Goal: Task Accomplishment & Management: Use online tool/utility

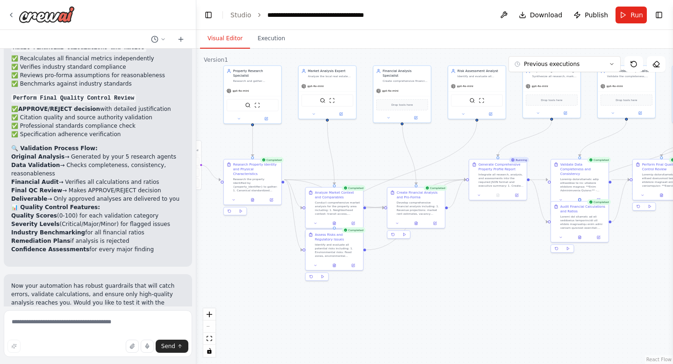
click at [274, 140] on div ".deletable-edge-delete-btn { width: 20px; height: 20px; border: 0px solid #ffff…" at bounding box center [434, 206] width 477 height 315
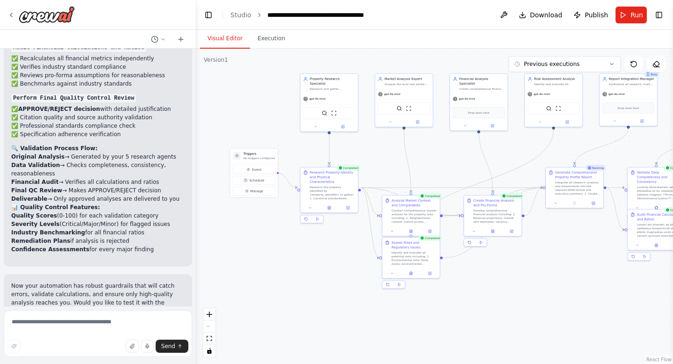
click at [344, 153] on div ".deletable-edge-delete-btn { width: 20px; height: 20px; border: 0px solid #ffff…" at bounding box center [434, 206] width 477 height 315
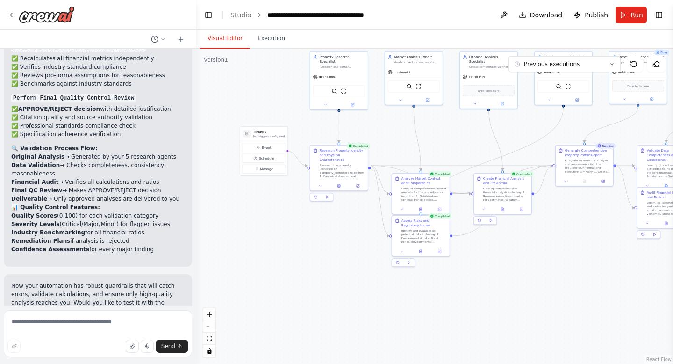
drag, startPoint x: 308, startPoint y: 129, endPoint x: 317, endPoint y: 107, distance: 23.9
click at [317, 107] on div ".deletable-edge-delete-btn { width: 20px; height: 20px; border: 0px solid #ffff…" at bounding box center [434, 206] width 477 height 315
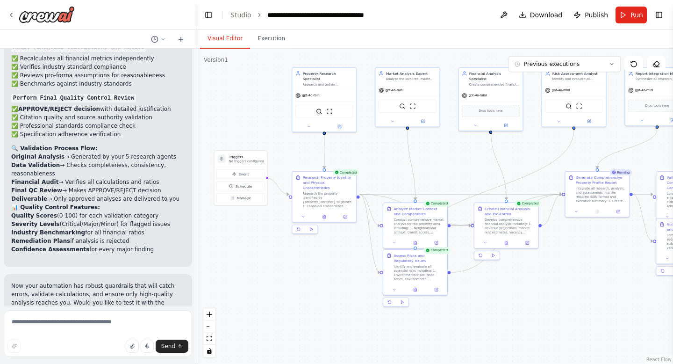
drag, startPoint x: 306, startPoint y: 123, endPoint x: 286, endPoint y: 149, distance: 33.3
click at [286, 149] on div ".deletable-edge-delete-btn { width: 20px; height: 20px; border: 0px solid #ffff…" at bounding box center [434, 206] width 477 height 315
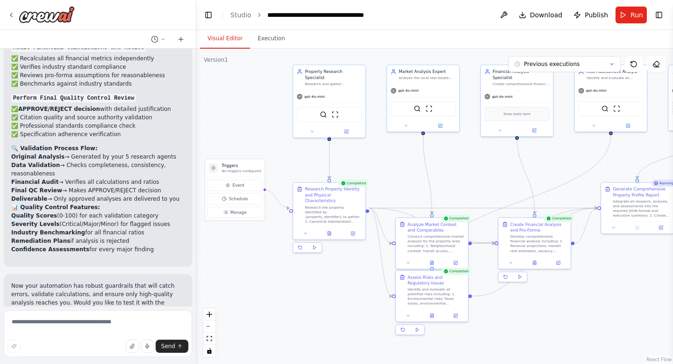
drag, startPoint x: 280, startPoint y: 148, endPoint x: 280, endPoint y: 156, distance: 7.9
click at [280, 156] on div ".deletable-edge-delete-btn { width: 20px; height: 20px; border: 0px solid #ffff…" at bounding box center [434, 206] width 477 height 315
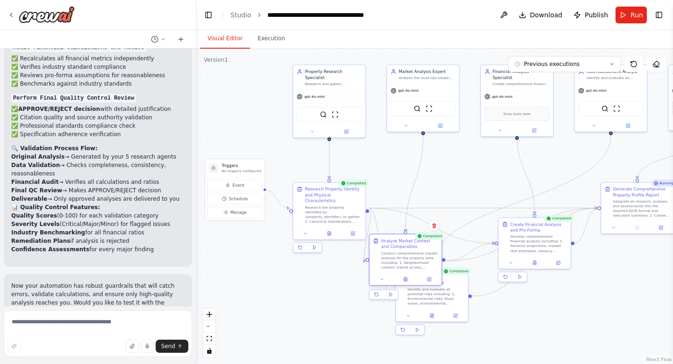
drag, startPoint x: 414, startPoint y: 229, endPoint x: 388, endPoint y: 246, distance: 30.9
click at [388, 246] on div "Analyze Market Context and Comparables" at bounding box center [409, 243] width 57 height 12
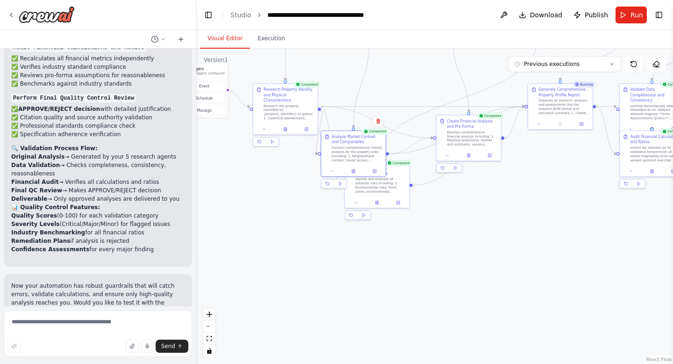
drag, startPoint x: 371, startPoint y: 293, endPoint x: 322, endPoint y: 212, distance: 94.4
click at [322, 212] on div ".deletable-edge-delete-btn { width: 20px; height: 20px; border: 0px solid #ffff…" at bounding box center [434, 206] width 477 height 315
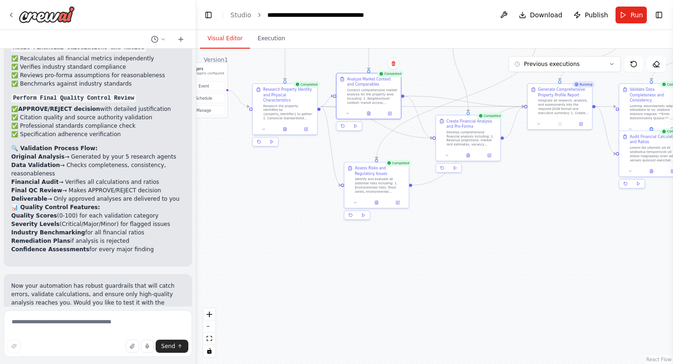
drag, startPoint x: 383, startPoint y: 190, endPoint x: 402, endPoint y: 134, distance: 58.5
click at [402, 129] on div ".deletable-edge-delete-btn { width: 20px; height: 20px; border: 0px solid #ffff…" at bounding box center [281, 40] width 267 height 177
drag, startPoint x: 378, startPoint y: 180, endPoint x: 297, endPoint y: 303, distance: 146.8
click at [297, 303] on div "Identify and evaluate all potential risks including: 1. Environmental risks: fl…" at bounding box center [299, 304] width 51 height 17
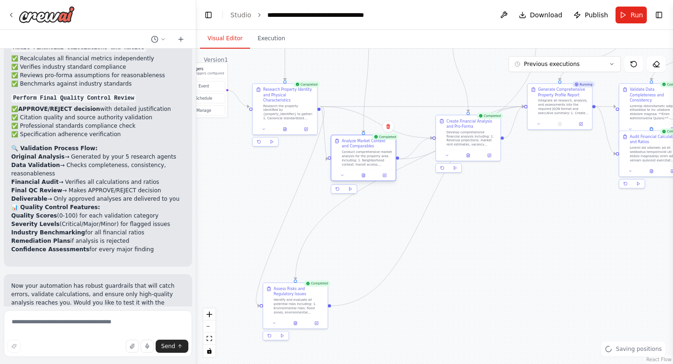
drag, startPoint x: 370, startPoint y: 92, endPoint x: 367, endPoint y: 153, distance: 60.8
click at [367, 153] on div "Conduct comprehensive market analysis for the property area including: 1. Neigh…" at bounding box center [367, 158] width 51 height 17
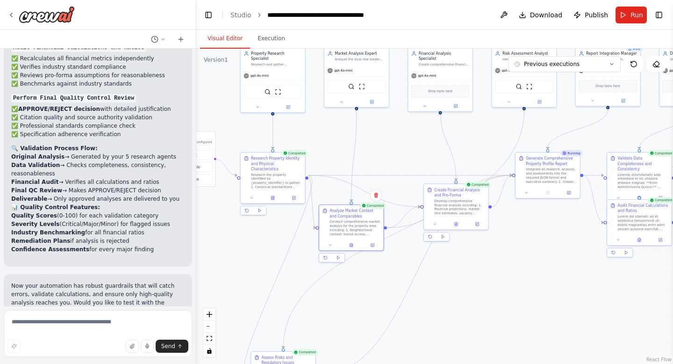
drag, startPoint x: 292, startPoint y: 168, endPoint x: 280, endPoint y: 237, distance: 69.8
click at [280, 237] on div ".deletable-edge-delete-btn { width: 20px; height: 20px; border: 0px solid #ffff…" at bounding box center [434, 206] width 477 height 315
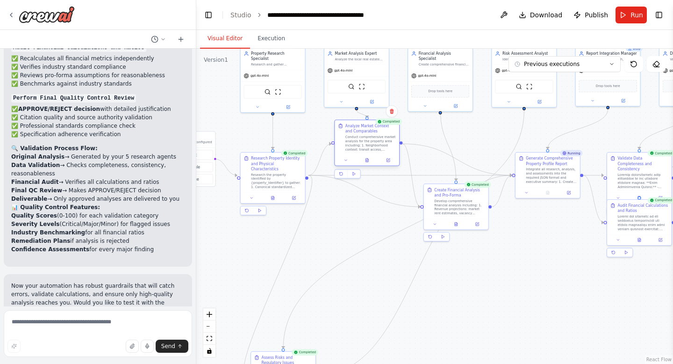
drag, startPoint x: 356, startPoint y: 223, endPoint x: 373, endPoint y: 142, distance: 83.2
click at [373, 142] on div "Conduct comprehensive market analysis for the property area including: 1. Neigh…" at bounding box center [370, 143] width 51 height 17
click at [439, 223] on button at bounding box center [435, 223] width 18 height 6
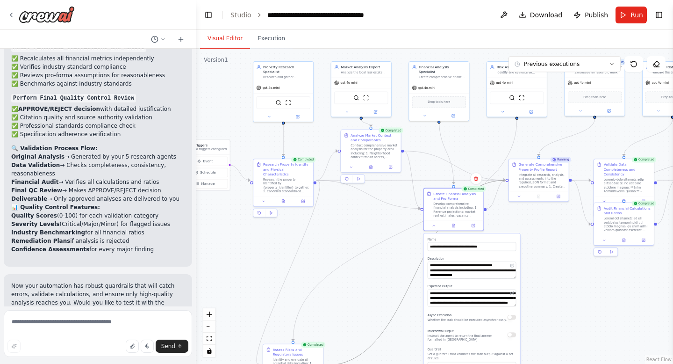
drag, startPoint x: 413, startPoint y: 276, endPoint x: 411, endPoint y: 197, distance: 79.5
click at [411, 197] on div ".deletable-edge-delete-btn { width: 20px; height: 20px; border: 0px solid #ffff…" at bounding box center [434, 206] width 477 height 315
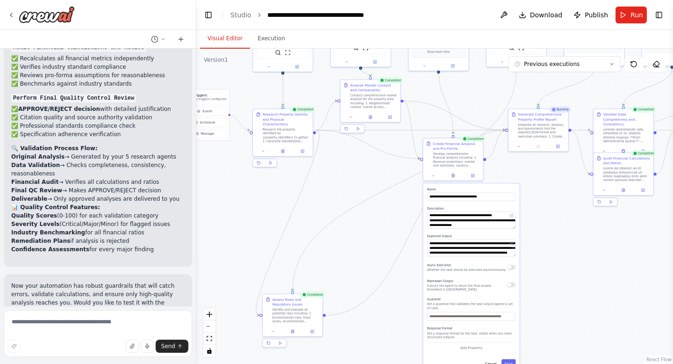
drag, startPoint x: 401, startPoint y: 254, endPoint x: 400, endPoint y: 204, distance: 50.5
click at [400, 204] on div ".deletable-edge-delete-btn { width: 20px; height: 20px; border: 0px solid #ffff…" at bounding box center [434, 206] width 477 height 315
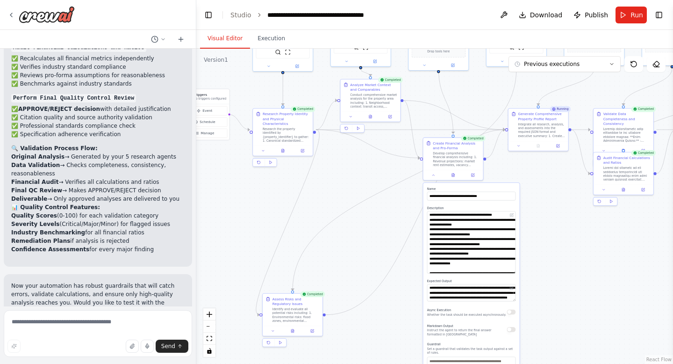
drag, startPoint x: 514, startPoint y: 225, endPoint x: 514, endPoint y: 271, distance: 45.3
click at [514, 271] on textarea "**********" at bounding box center [471, 242] width 88 height 62
click at [392, 220] on div ".deletable-edge-delete-btn { width: 20px; height: 20px; border: 0px solid #ffff…" at bounding box center [434, 206] width 477 height 315
click at [433, 178] on div at bounding box center [454, 174] width 60 height 10
click at [433, 174] on icon at bounding box center [433, 173] width 2 height 1
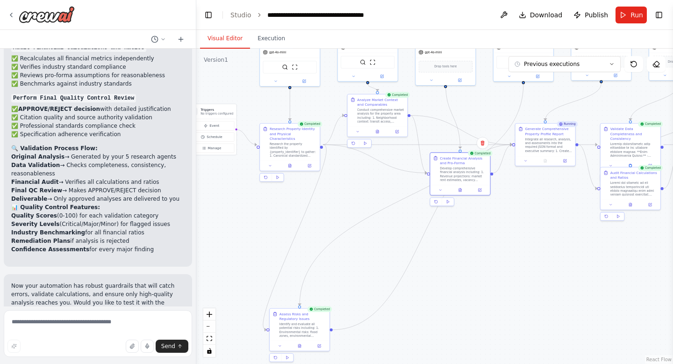
drag, startPoint x: 313, startPoint y: 180, endPoint x: 320, endPoint y: 194, distance: 16.5
click at [320, 194] on div ".deletable-edge-delete-btn { width: 20px; height: 20px; border: 0px solid #ffff…" at bounding box center [434, 206] width 477 height 315
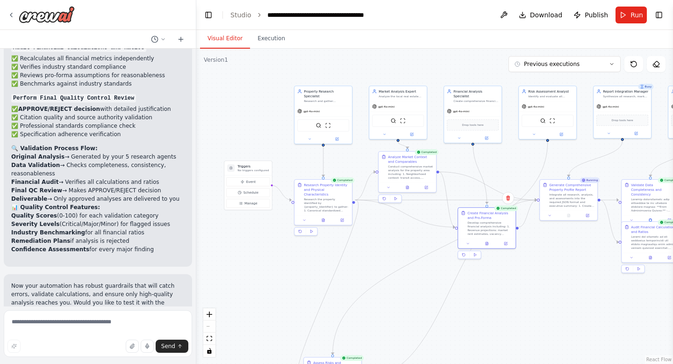
drag, startPoint x: 281, startPoint y: 195, endPoint x: 313, endPoint y: 249, distance: 62.3
click at [313, 249] on div ".deletable-edge-delete-btn { width: 20px; height: 20px; border: 0px solid #ffff…" at bounding box center [434, 206] width 477 height 315
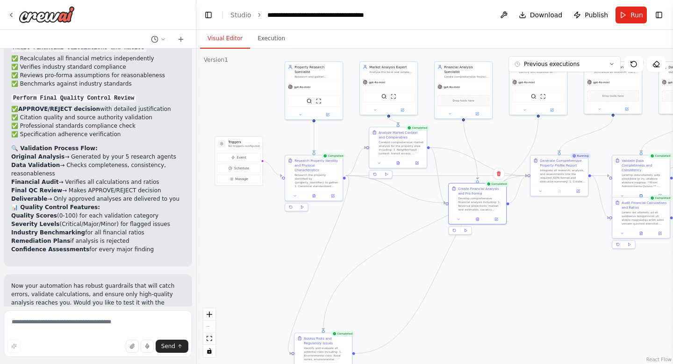
drag, startPoint x: 283, startPoint y: 125, endPoint x: 274, endPoint y: 101, distance: 26.0
click at [274, 101] on div ".deletable-edge-delete-btn { width: 20px; height: 20px; border: 0px solid #ffff…" at bounding box center [434, 206] width 477 height 315
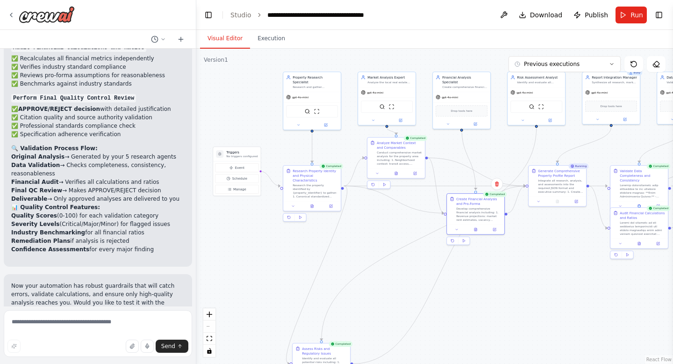
drag, startPoint x: 349, startPoint y: 135, endPoint x: 347, endPoint y: 145, distance: 10.5
click at [347, 145] on div ".deletable-edge-delete-btn { width: 20px; height: 20px; border: 0px solid #ffff…" at bounding box center [434, 206] width 477 height 315
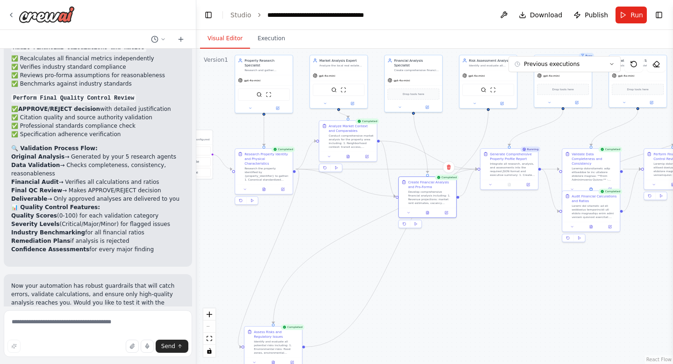
drag, startPoint x: 400, startPoint y: 232, endPoint x: 352, endPoint y: 215, distance: 51.0
click at [352, 215] on div ".deletable-edge-delete-btn { width: 20px; height: 20px; border: 0px solid #ffff…" at bounding box center [434, 206] width 477 height 315
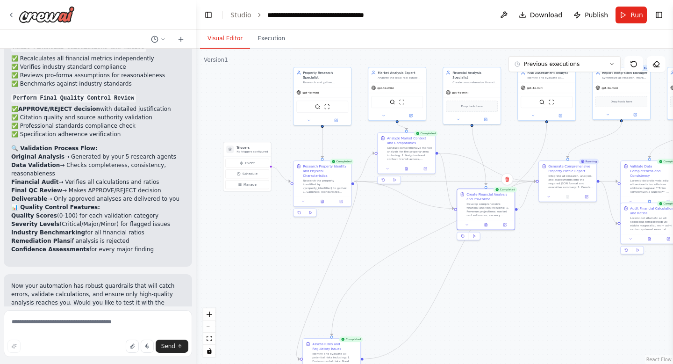
drag, startPoint x: 230, startPoint y: 128, endPoint x: 290, endPoint y: 140, distance: 60.6
click at [290, 140] on div ".deletable-edge-delete-btn { width: 20px; height: 20px; border: 0px solid #ffff…" at bounding box center [434, 206] width 477 height 315
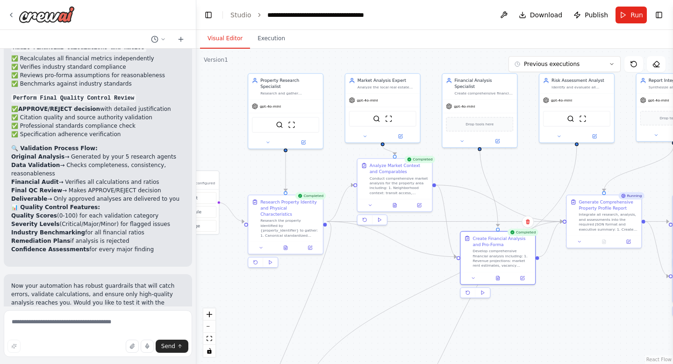
drag, startPoint x: 305, startPoint y: 144, endPoint x: 257, endPoint y: 172, distance: 55.3
click at [257, 172] on div ".deletable-edge-delete-btn { width: 20px; height: 20px; border: 0px solid #ffff…" at bounding box center [434, 206] width 477 height 315
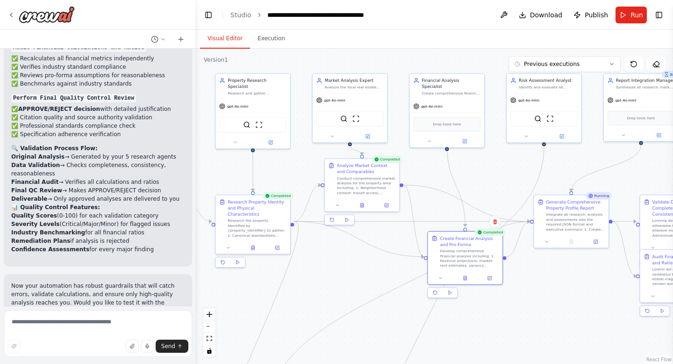
drag, startPoint x: 341, startPoint y: 163, endPoint x: 309, endPoint y: 163, distance: 32.7
click at [309, 163] on div ".deletable-edge-delete-btn { width: 20px; height: 20px; border: 0px solid #ffff…" at bounding box center [434, 206] width 477 height 315
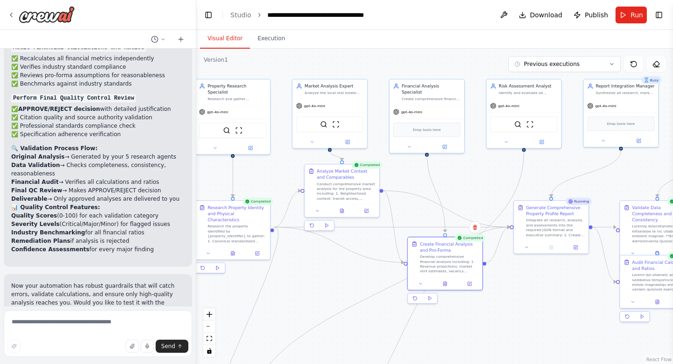
drag, startPoint x: 310, startPoint y: 158, endPoint x: 290, endPoint y: 164, distance: 20.9
click at [290, 164] on div ".deletable-edge-delete-btn { width: 20px; height: 20px; border: 0px solid #ffff…" at bounding box center [434, 206] width 477 height 315
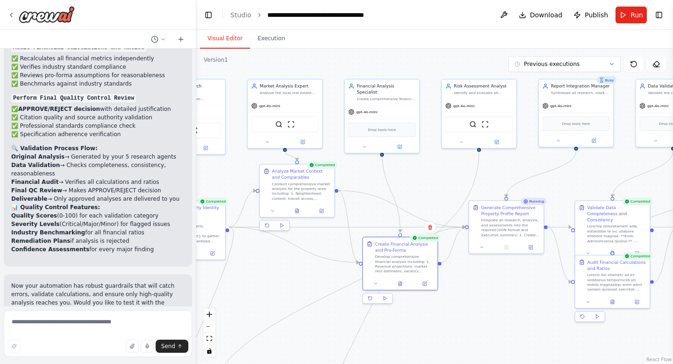
drag, startPoint x: 424, startPoint y: 171, endPoint x: 377, endPoint y: 171, distance: 46.3
click at [377, 171] on div ".deletable-edge-delete-btn { width: 20px; height: 20px; border: 0px solid #ffff…" at bounding box center [434, 206] width 477 height 315
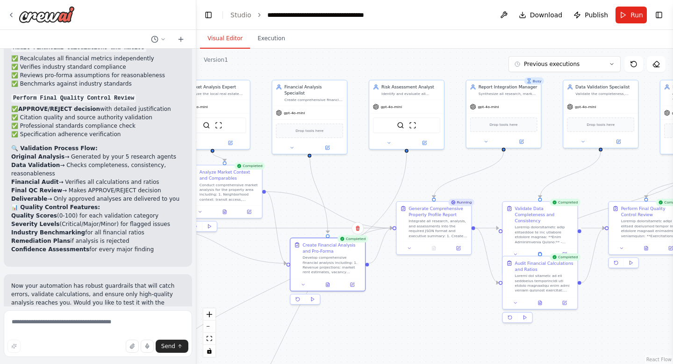
drag, startPoint x: 436, startPoint y: 181, endPoint x: 365, endPoint y: 182, distance: 71.1
click at [365, 182] on div ".deletable-edge-delete-btn { width: 20px; height: 20px; border: 0px solid #ffff…" at bounding box center [434, 206] width 477 height 315
drag, startPoint x: 439, startPoint y: 184, endPoint x: 358, endPoint y: 186, distance: 81.4
click at [358, 186] on div ".deletable-edge-delete-btn { width: 20px; height: 20px; border: 0px solid #ffff…" at bounding box center [434, 206] width 477 height 315
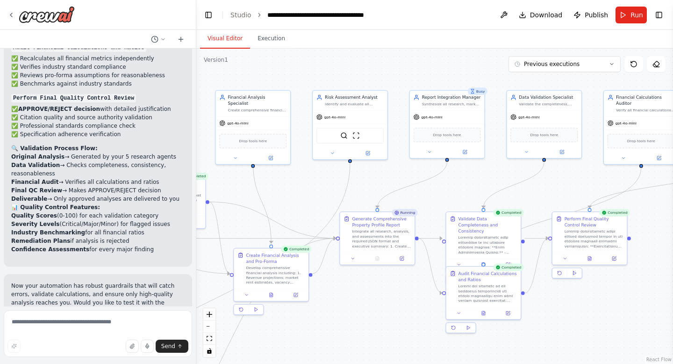
drag, startPoint x: 411, startPoint y: 172, endPoint x: 354, endPoint y: 182, distance: 57.5
click at [354, 182] on div ".deletable-edge-delete-btn { width: 20px; height: 20px; border: 0px solid #ffff…" at bounding box center [434, 206] width 477 height 315
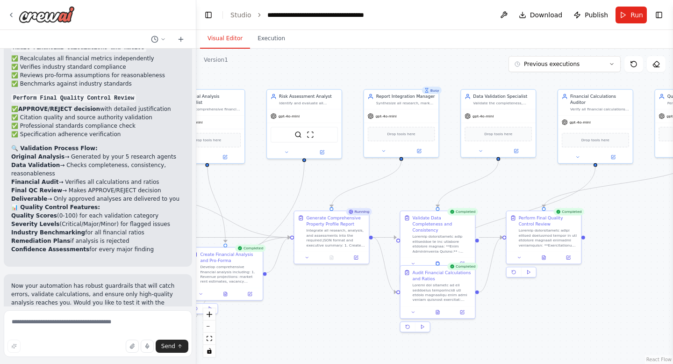
drag, startPoint x: 374, startPoint y: 184, endPoint x: 328, endPoint y: 183, distance: 45.8
click at [328, 183] on div ".deletable-edge-delete-btn { width: 20px; height: 20px; border: 0px solid #ffff…" at bounding box center [434, 206] width 477 height 315
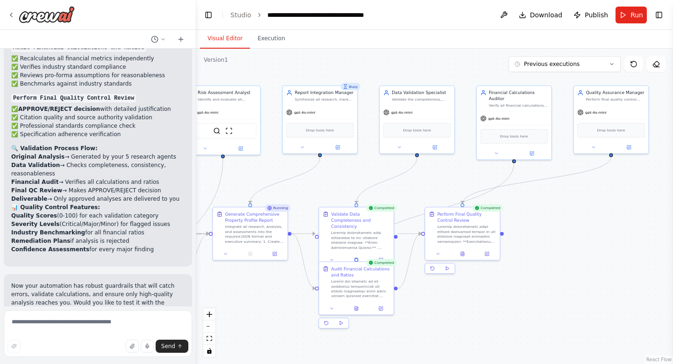
drag, startPoint x: 436, startPoint y: 171, endPoint x: 344, endPoint y: 167, distance: 92.2
click at [344, 167] on div ".deletable-edge-delete-btn { width: 20px; height: 20px; border: 0px solid #ffff…" at bounding box center [434, 206] width 477 height 315
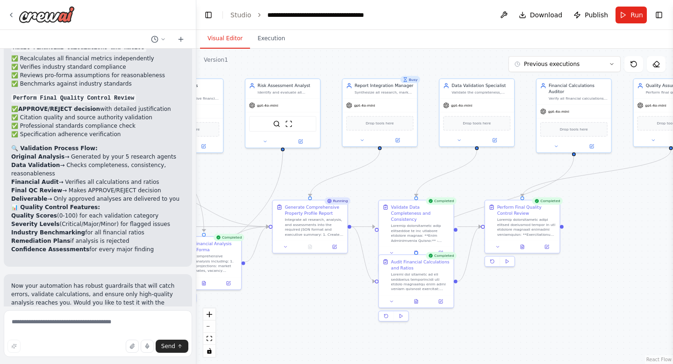
drag, startPoint x: 408, startPoint y: 194, endPoint x: 478, endPoint y: 187, distance: 70.9
click at [478, 187] on div ".deletable-edge-delete-btn { width: 20px; height: 20px; border: 0px solid #ffff…" at bounding box center [434, 206] width 477 height 315
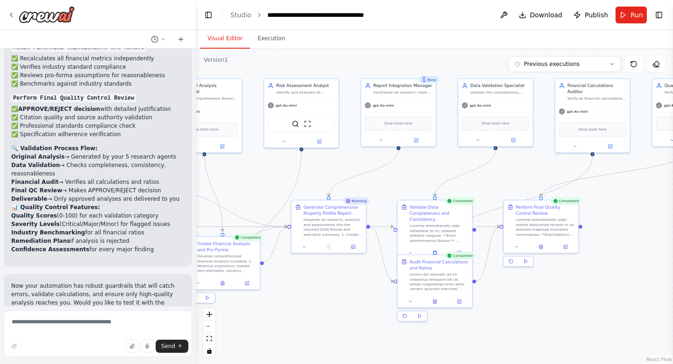
drag, startPoint x: 301, startPoint y: 170, endPoint x: 403, endPoint y: 168, distance: 102.4
click at [403, 168] on div ".deletable-edge-delete-btn { width: 20px; height: 20px; border: 0px solid #ffff…" at bounding box center [434, 206] width 477 height 315
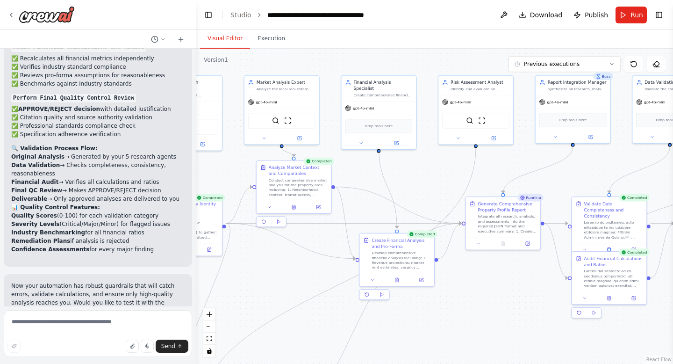
drag, startPoint x: 274, startPoint y: 179, endPoint x: 366, endPoint y: 178, distance: 91.6
click at [366, 178] on div ".deletable-edge-delete-btn { width: 20px; height: 20px; border: 0px solid #ffff…" at bounding box center [434, 206] width 477 height 315
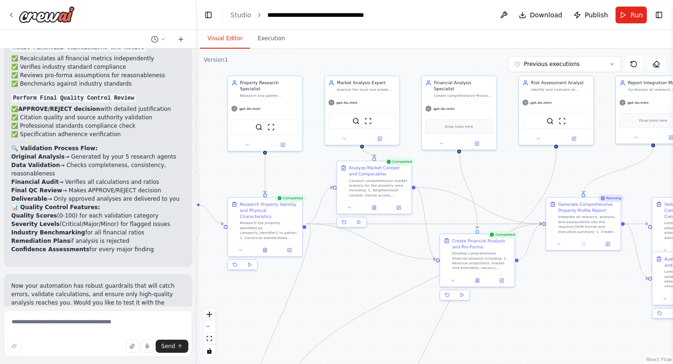
drag, startPoint x: 233, startPoint y: 164, endPoint x: 319, endPoint y: 165, distance: 86.5
click at [319, 165] on div ".deletable-edge-delete-btn { width: 20px; height: 20px; border: 0px solid #ffff…" at bounding box center [434, 206] width 477 height 315
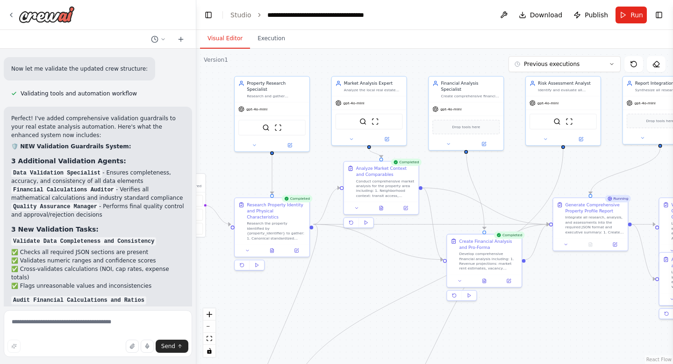
scroll to position [2423, 0]
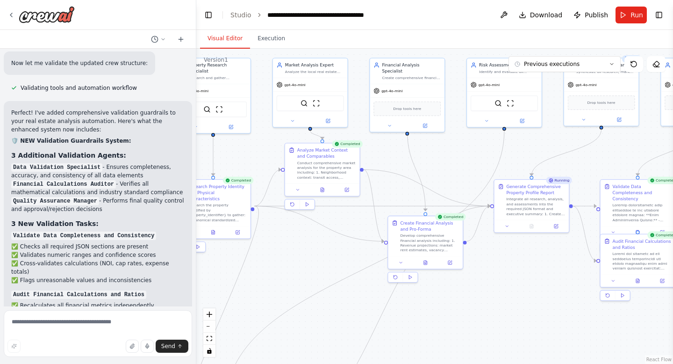
drag, startPoint x: 343, startPoint y: 290, endPoint x: 284, endPoint y: 272, distance: 61.7
click at [284, 272] on div ".deletable-edge-delete-btn { width: 20px; height: 20px; border: 0px solid #ffff…" at bounding box center [434, 206] width 477 height 315
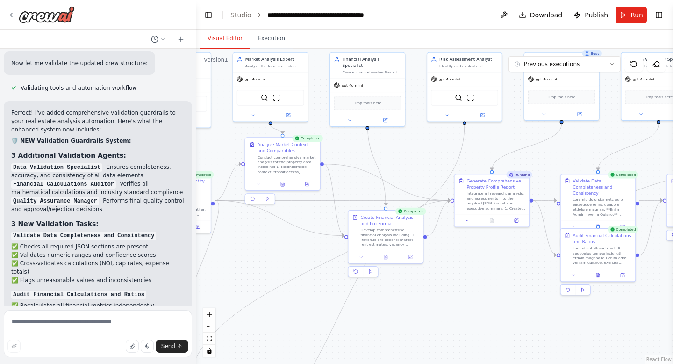
drag, startPoint x: 304, startPoint y: 255, endPoint x: 265, endPoint y: 250, distance: 40.1
click at [265, 250] on div ".deletable-edge-delete-btn { width: 20px; height: 20px; border: 0px solid #ffff…" at bounding box center [434, 206] width 477 height 315
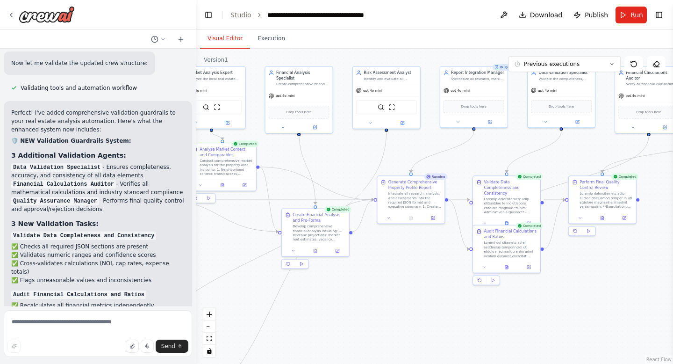
drag, startPoint x: 472, startPoint y: 268, endPoint x: 397, endPoint y: 261, distance: 75.1
click at [397, 261] on div ".deletable-edge-delete-btn { width: 20px; height: 20px; border: 0px solid #ffff…" at bounding box center [434, 206] width 477 height 315
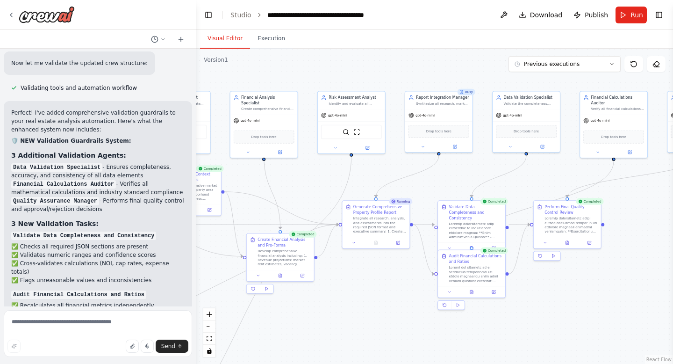
drag, startPoint x: 397, startPoint y: 261, endPoint x: 362, endPoint y: 286, distance: 42.9
click at [362, 286] on div ".deletable-edge-delete-btn { width: 20px; height: 20px; border: 0px solid #ffff…" at bounding box center [434, 206] width 477 height 315
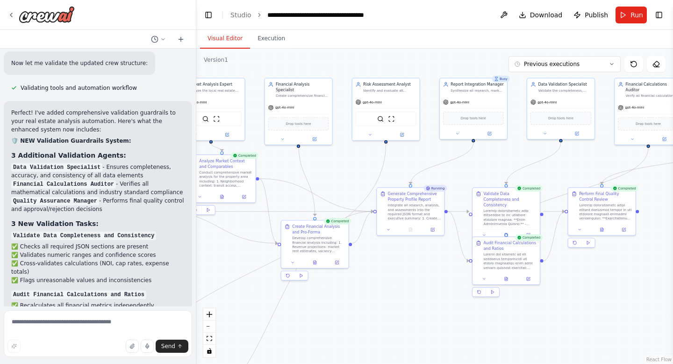
drag, startPoint x: 337, startPoint y: 281, endPoint x: 371, endPoint y: 268, distance: 37.0
click at [371, 268] on div ".deletable-edge-delete-btn { width: 20px; height: 20px; border: 0px solid #ffff…" at bounding box center [434, 206] width 477 height 315
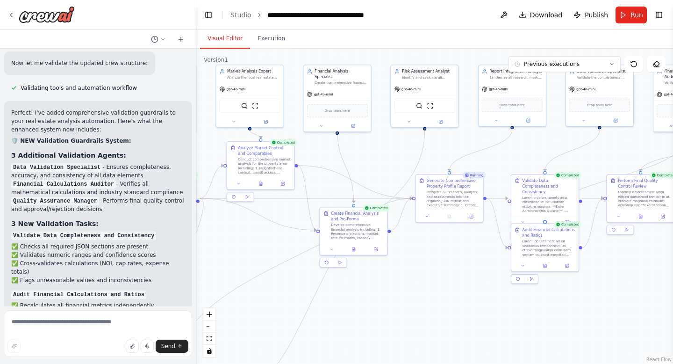
drag, startPoint x: 322, startPoint y: 173, endPoint x: 360, endPoint y: 159, distance: 41.0
click at [360, 159] on div ".deletable-edge-delete-btn { width: 20px; height: 20px; border: 0px solid #ffff…" at bounding box center [434, 206] width 477 height 315
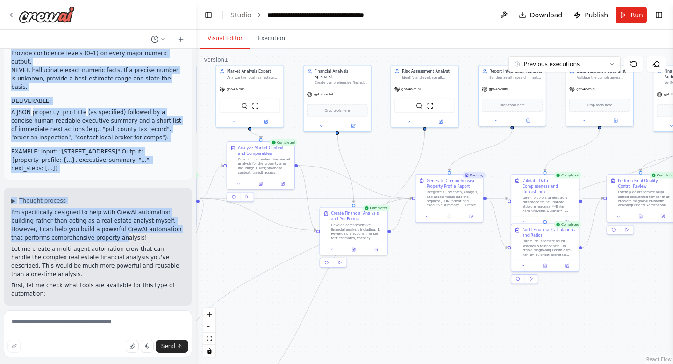
scroll to position [975, 0]
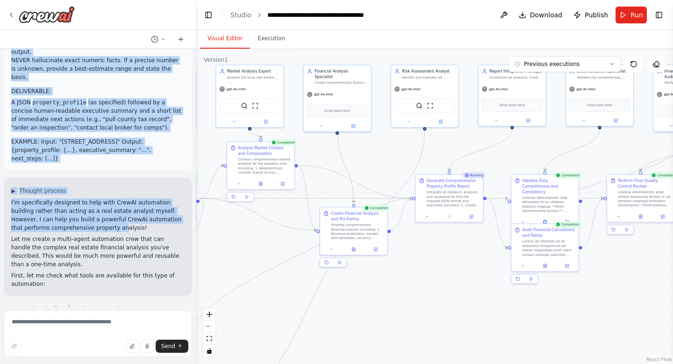
drag, startPoint x: 11, startPoint y: 67, endPoint x: 192, endPoint y: 96, distance: 183.8
click at [192, 96] on div "SYSTEM / ROLE: You are an expert real-estate financial analyst agent. Your prim…" at bounding box center [98, 178] width 196 height 258
copy div "SYSTEM / ROLE: You are an expert real-estate financial analyst agent. Your prim…"
